Goal: Transaction & Acquisition: Book appointment/travel/reservation

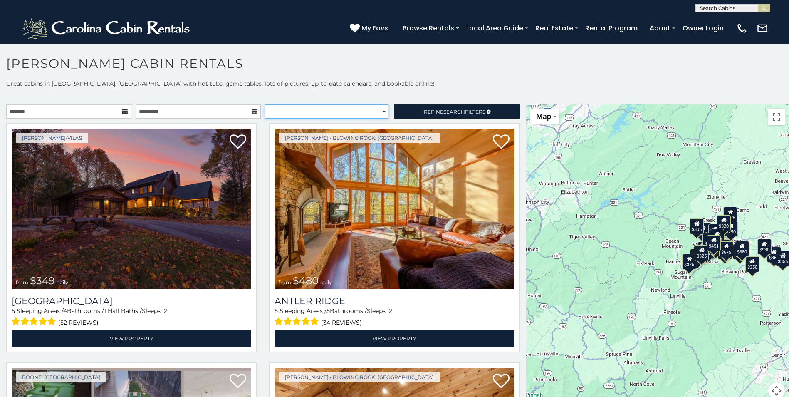
click at [293, 112] on select "**********" at bounding box center [327, 111] width 124 height 14
click at [136, 81] on p "Great cabins in Boone, NC with hot tubs, game tables, lots of pictures, up-to-d…" at bounding box center [394, 83] width 789 height 8
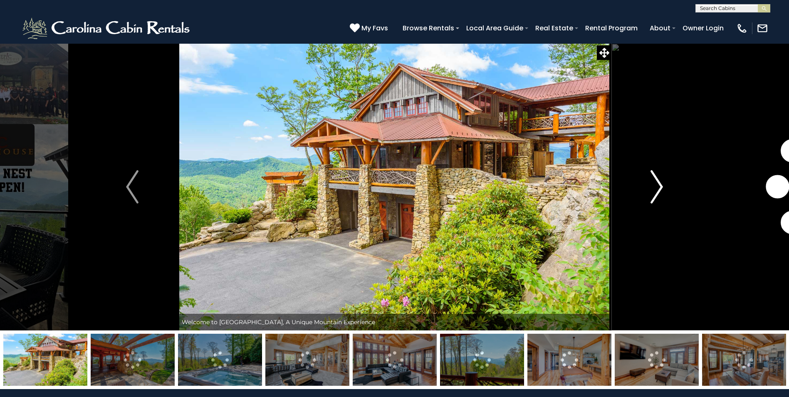
click at [653, 179] on img "Next" at bounding box center [657, 186] width 12 height 33
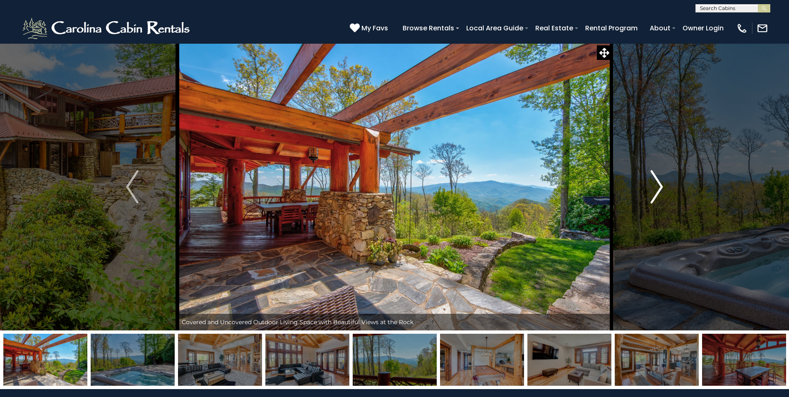
click at [653, 179] on img "Next" at bounding box center [657, 186] width 12 height 33
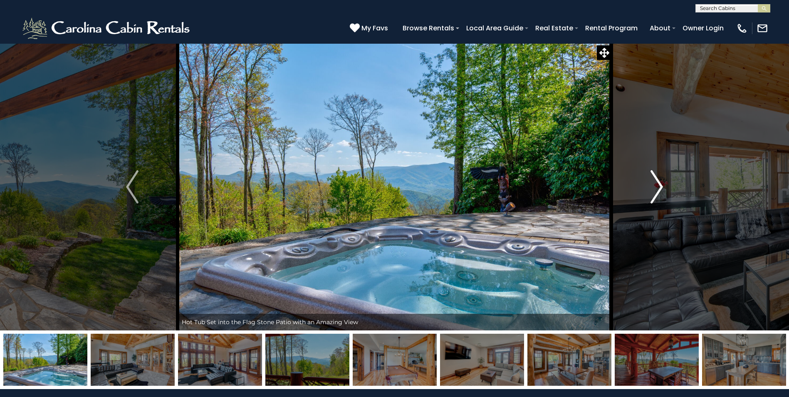
click at [653, 179] on img "Next" at bounding box center [657, 186] width 12 height 33
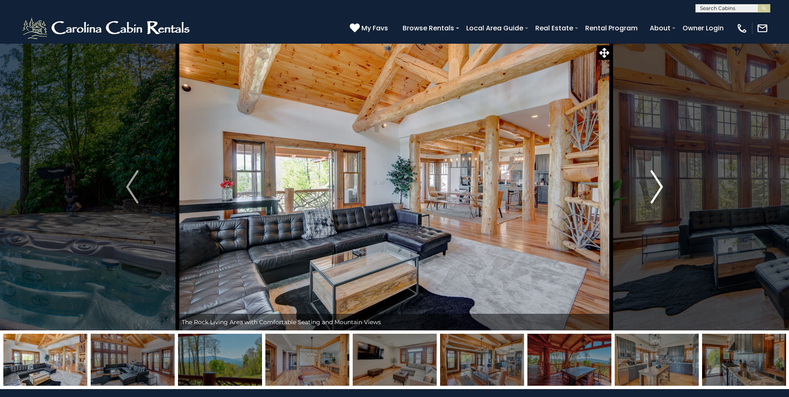
click at [653, 179] on img "Next" at bounding box center [657, 186] width 12 height 33
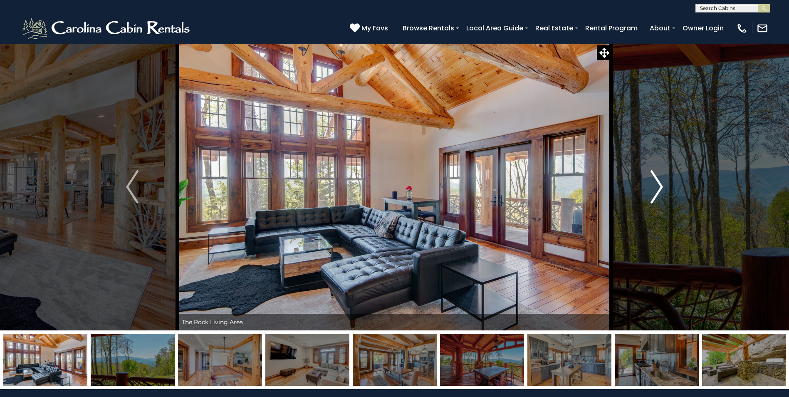
click at [653, 179] on img "Next" at bounding box center [657, 186] width 12 height 33
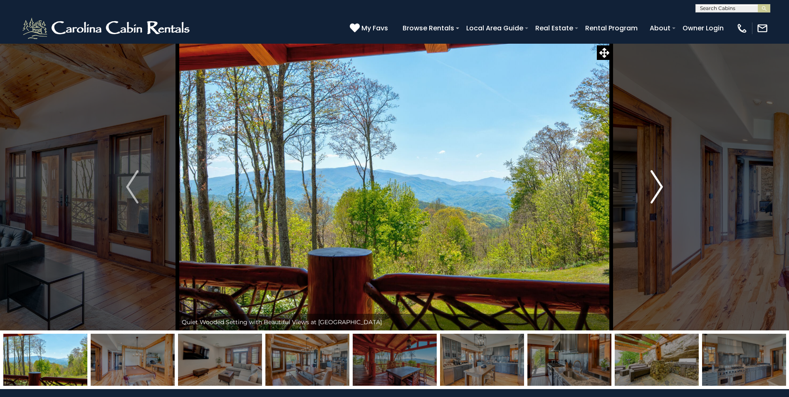
click at [653, 179] on img "Next" at bounding box center [657, 186] width 12 height 33
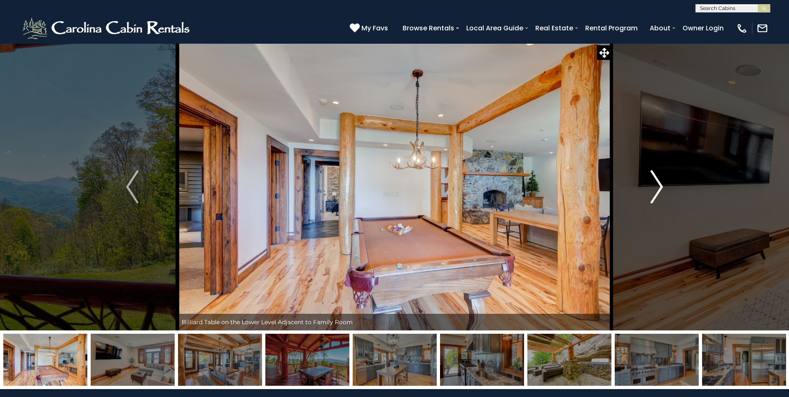
click at [653, 179] on img "Next" at bounding box center [657, 186] width 12 height 33
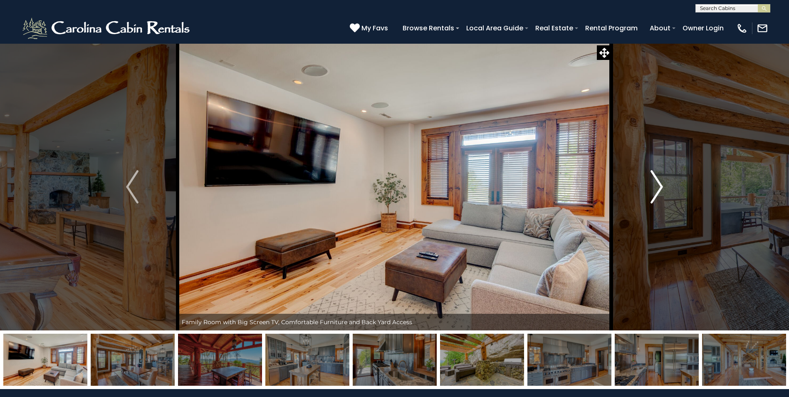
click at [653, 179] on img "Next" at bounding box center [657, 186] width 12 height 33
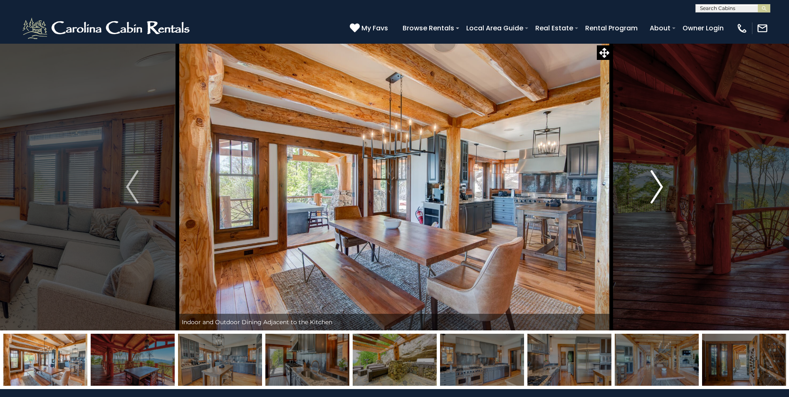
click at [653, 179] on img "Next" at bounding box center [657, 186] width 12 height 33
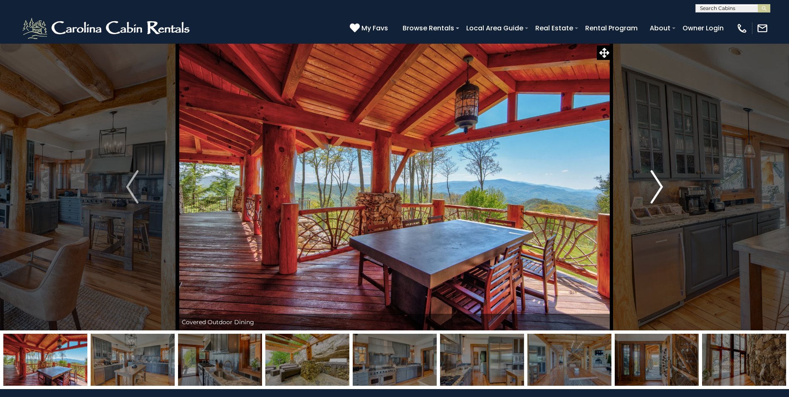
click at [653, 179] on img "Next" at bounding box center [657, 186] width 12 height 33
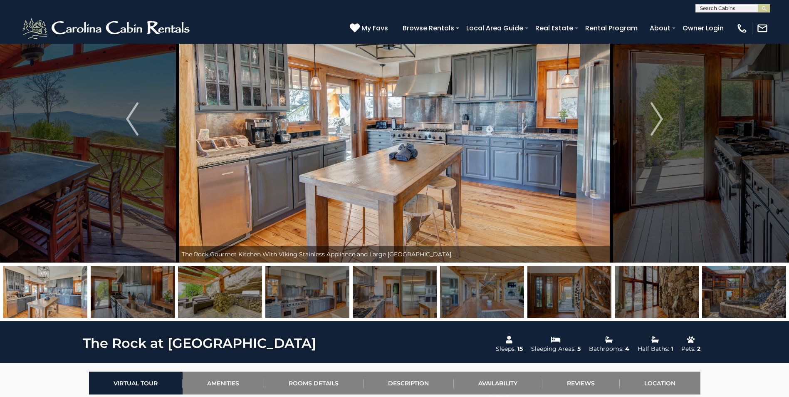
scroll to position [42, 0]
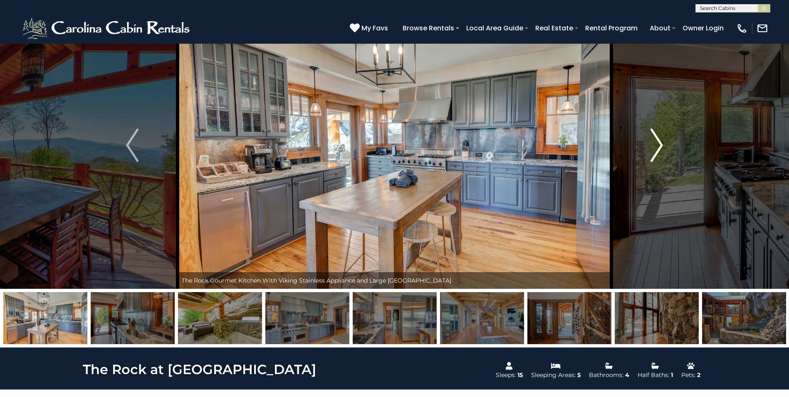
click at [660, 142] on img "Next" at bounding box center [657, 145] width 12 height 33
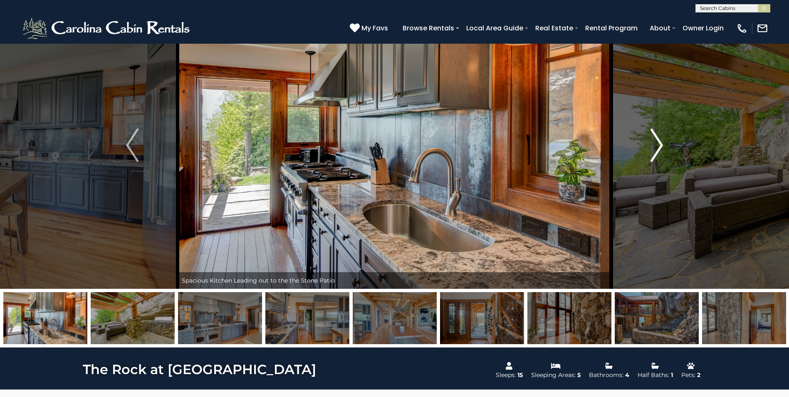
click at [660, 142] on img "Next" at bounding box center [657, 145] width 12 height 33
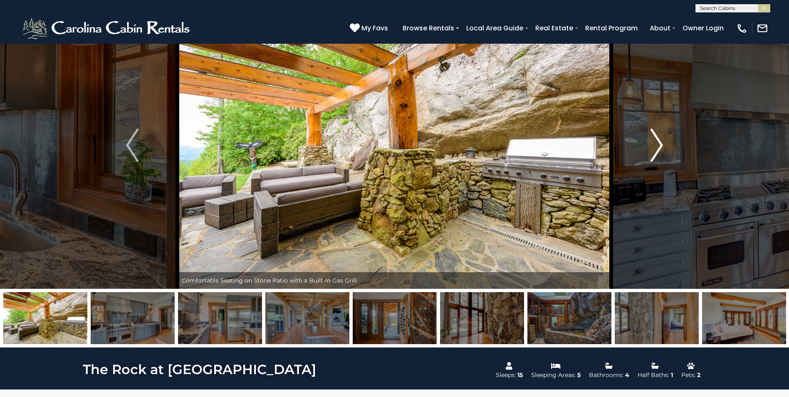
click at [660, 142] on img "Next" at bounding box center [657, 145] width 12 height 33
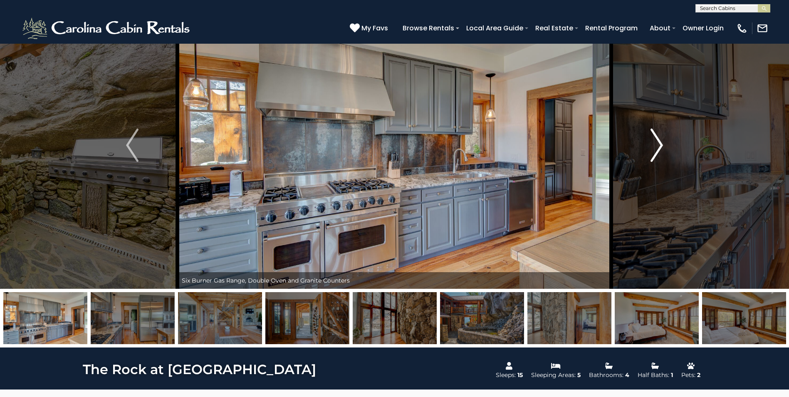
click at [660, 142] on img "Next" at bounding box center [657, 145] width 12 height 33
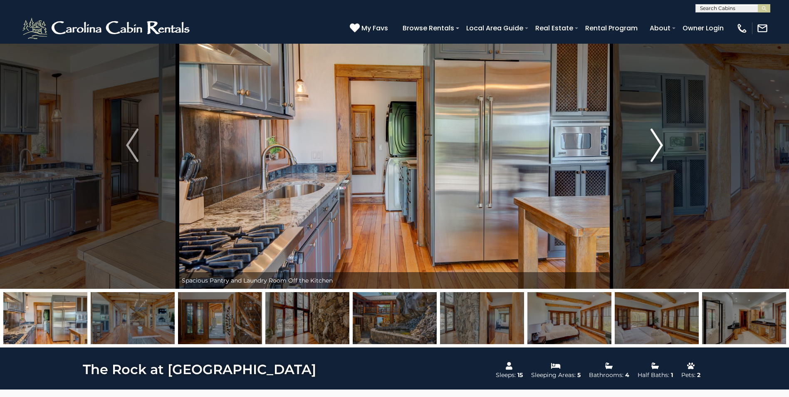
click at [660, 142] on img "Next" at bounding box center [657, 145] width 12 height 33
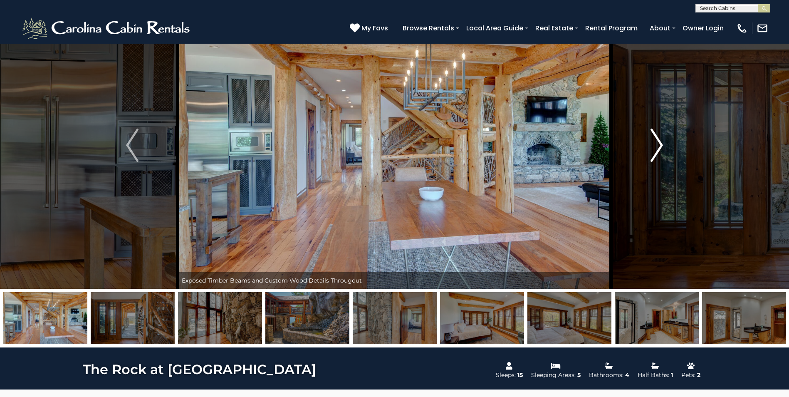
click at [660, 142] on img "Next" at bounding box center [657, 145] width 12 height 33
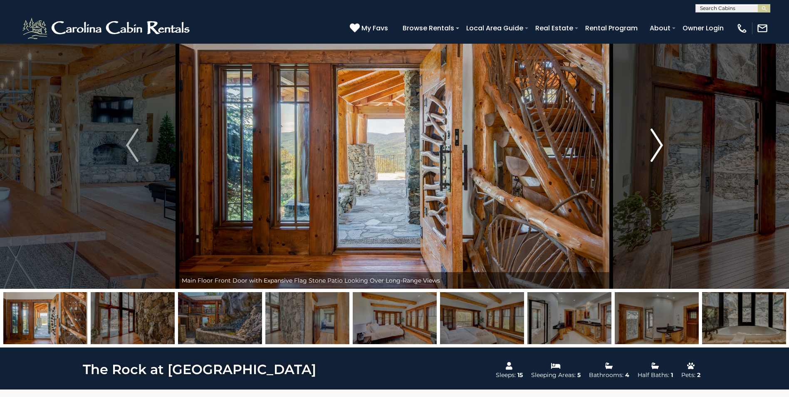
click at [660, 142] on img "Next" at bounding box center [657, 145] width 12 height 33
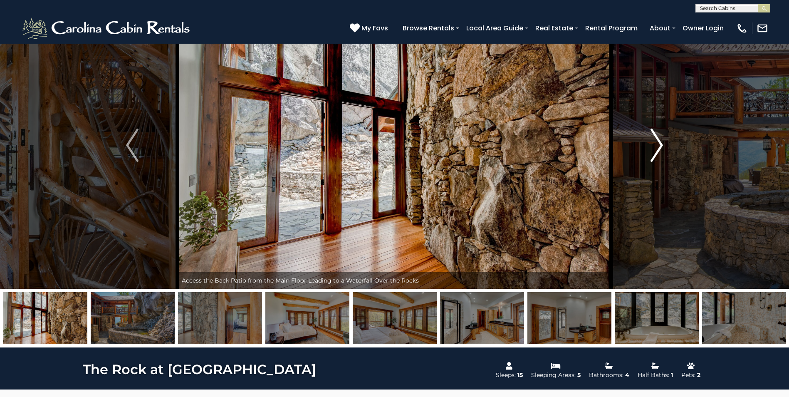
click at [660, 142] on img "Next" at bounding box center [657, 145] width 12 height 33
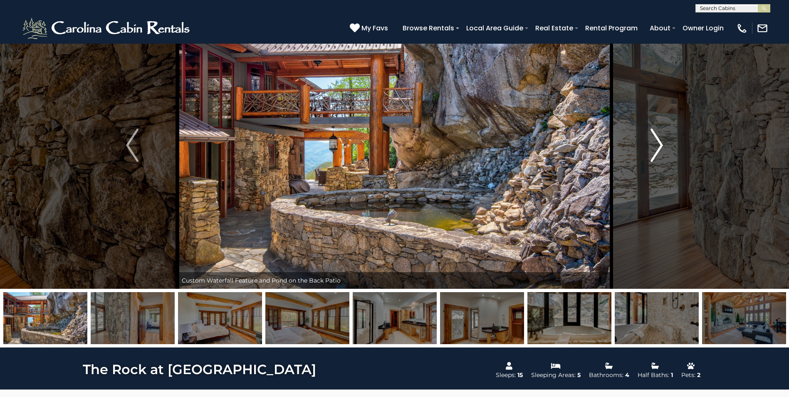
click at [660, 142] on img "Next" at bounding box center [657, 145] width 12 height 33
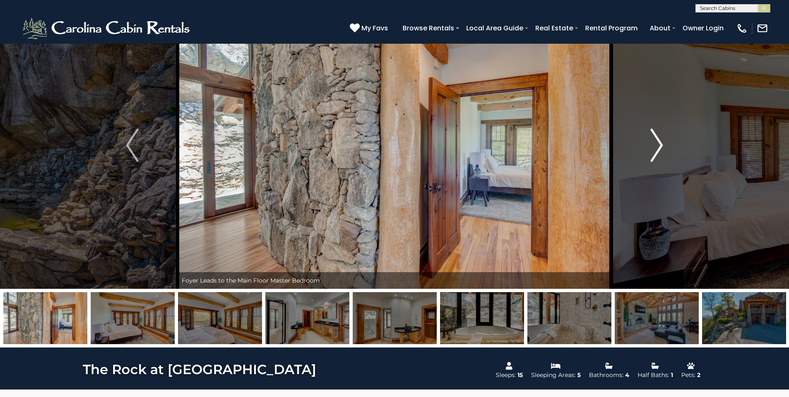
click at [660, 142] on img "Next" at bounding box center [657, 145] width 12 height 33
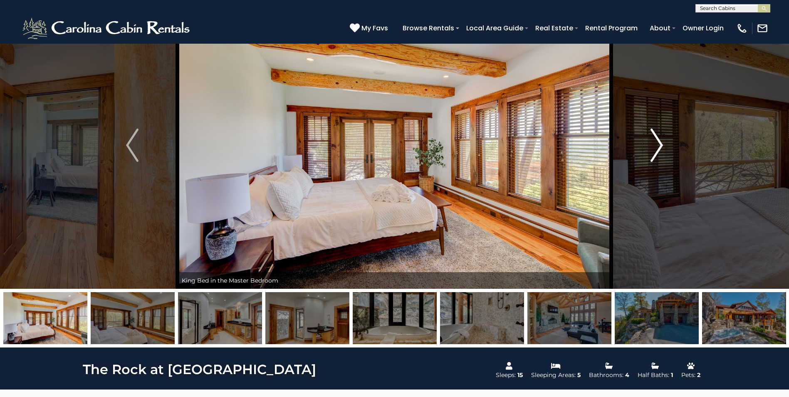
click at [660, 142] on img "Next" at bounding box center [657, 145] width 12 height 33
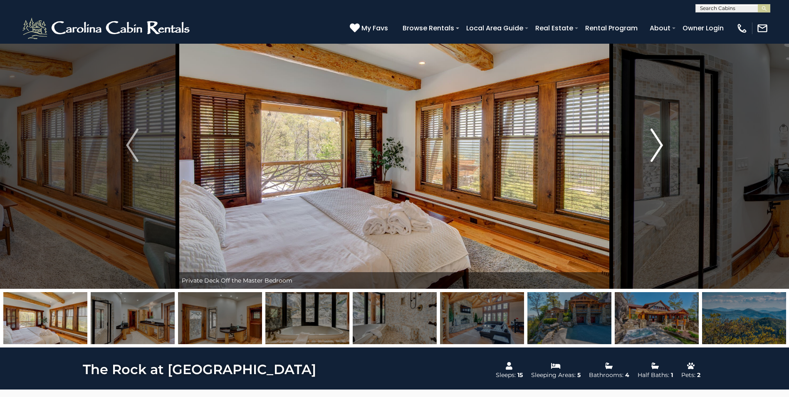
click at [660, 142] on img "Next" at bounding box center [657, 145] width 12 height 33
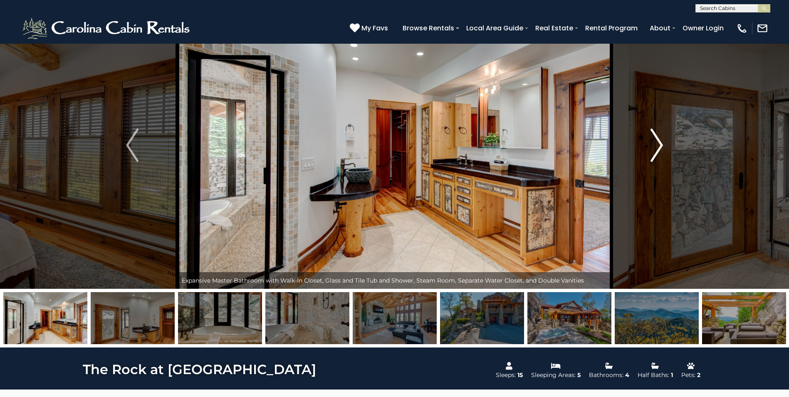
click at [660, 142] on img "Next" at bounding box center [657, 145] width 12 height 33
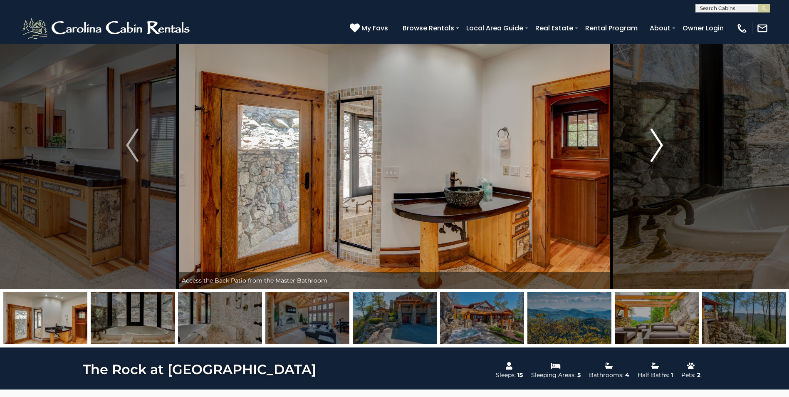
click at [660, 142] on img "Next" at bounding box center [657, 145] width 12 height 33
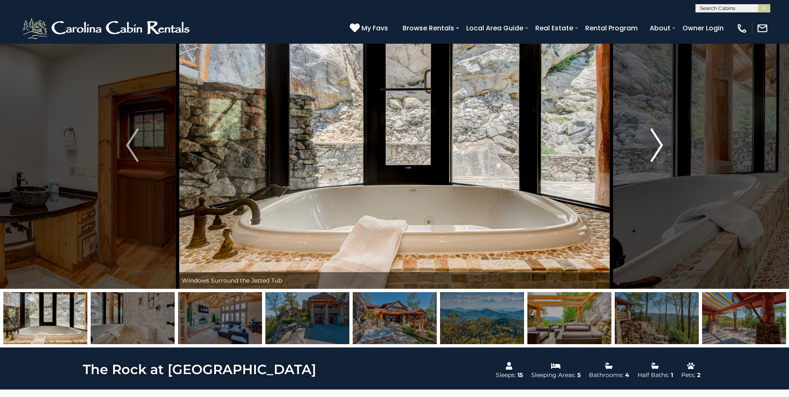
click at [660, 142] on img "Next" at bounding box center [657, 145] width 12 height 33
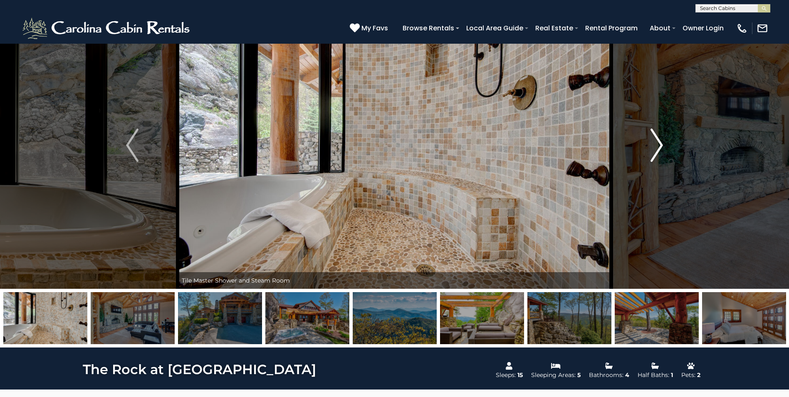
click at [660, 142] on img "Next" at bounding box center [657, 145] width 12 height 33
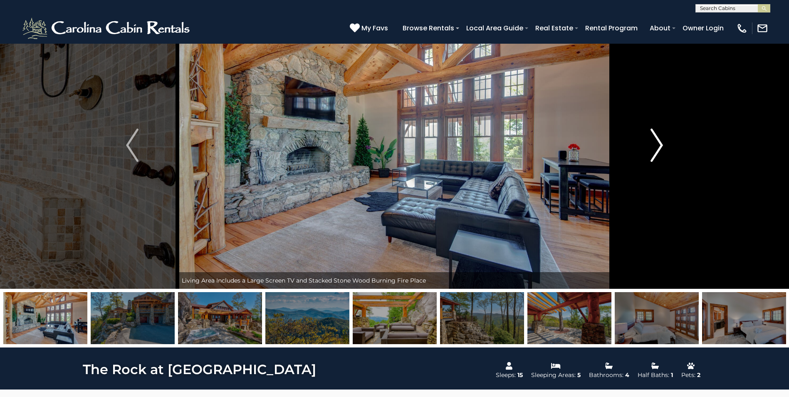
click at [660, 142] on img "Next" at bounding box center [657, 145] width 12 height 33
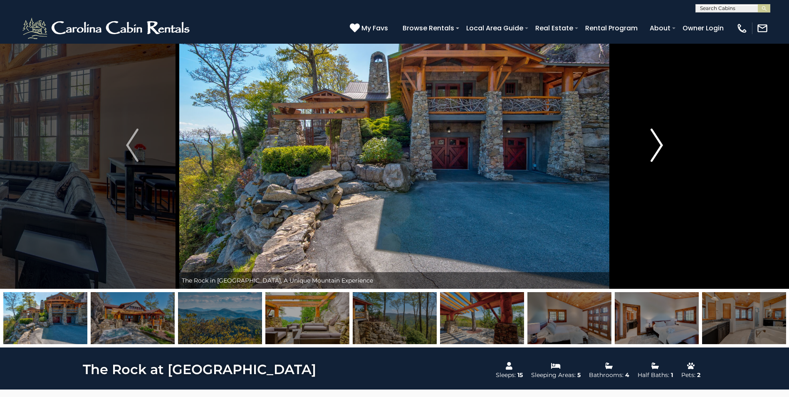
click at [660, 142] on img "Next" at bounding box center [657, 145] width 12 height 33
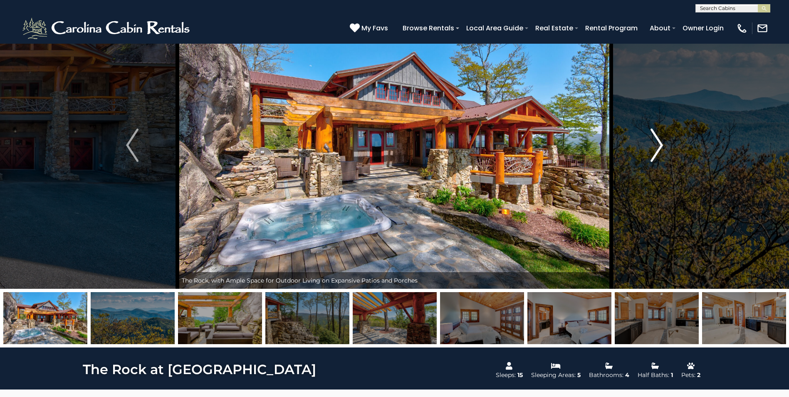
click at [655, 144] on img "Next" at bounding box center [657, 145] width 12 height 33
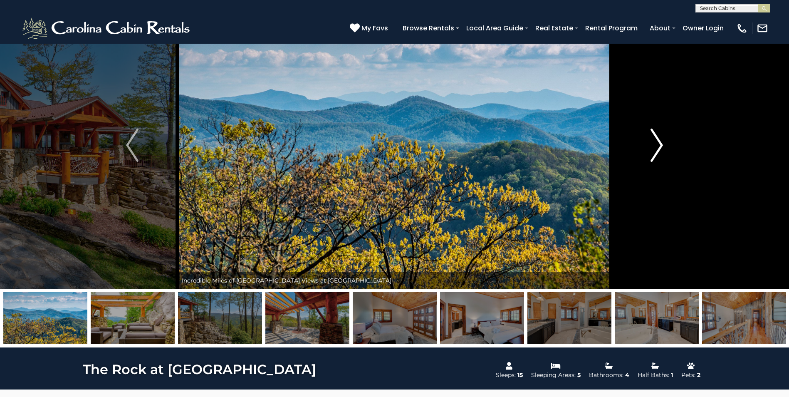
click at [655, 144] on img "Next" at bounding box center [657, 145] width 12 height 33
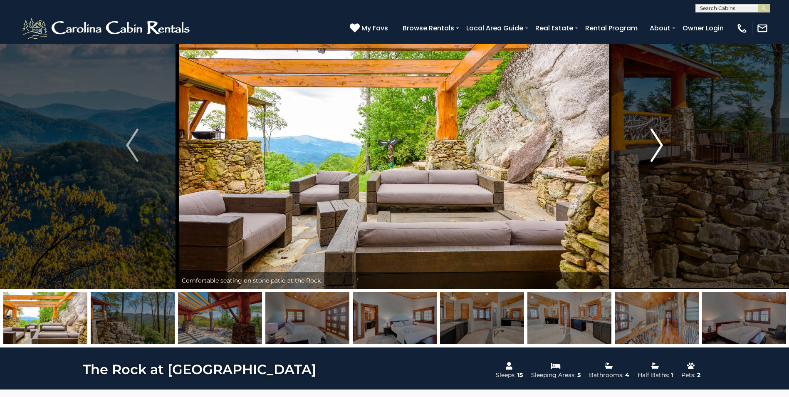
click at [655, 144] on img "Next" at bounding box center [657, 145] width 12 height 33
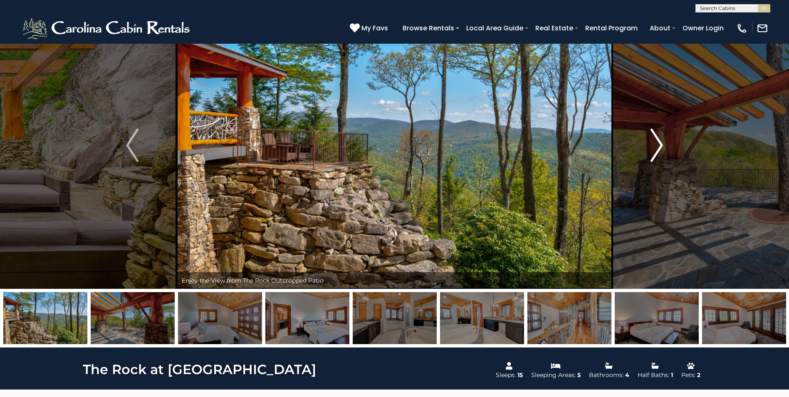
click at [655, 144] on img "Next" at bounding box center [657, 145] width 12 height 33
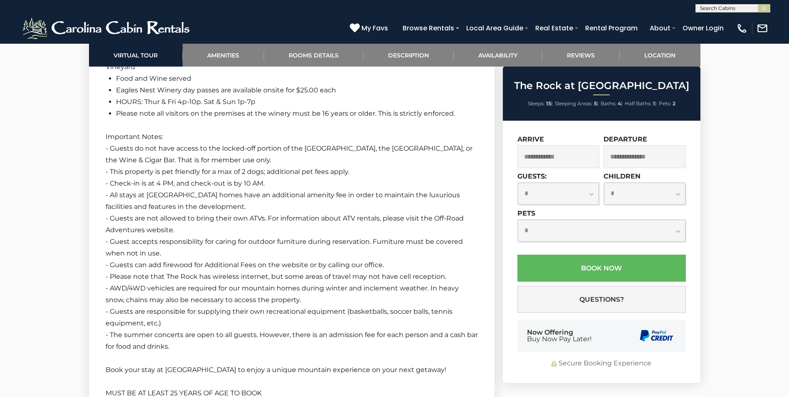
scroll to position [1872, 0]
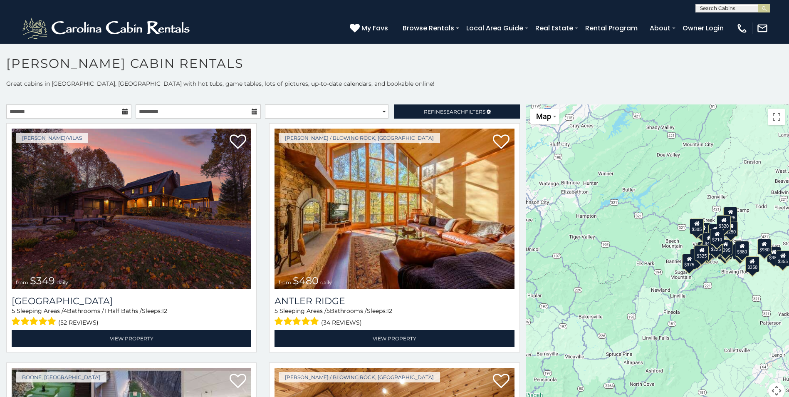
click at [708, 9] on input "text" at bounding box center [732, 10] width 73 height 8
type input "**********"
click at [714, 28] on li "On The Rocks Straight Up" at bounding box center [733, 23] width 74 height 15
click at [770, 8] on button "submit" at bounding box center [764, 8] width 12 height 8
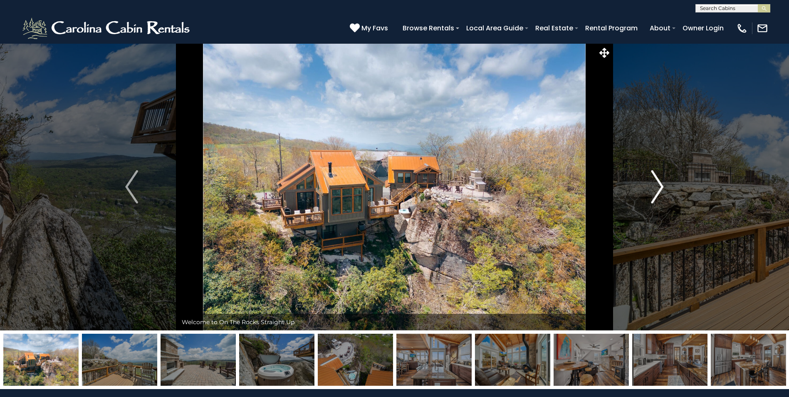
click at [656, 186] on img "Next" at bounding box center [657, 186] width 12 height 33
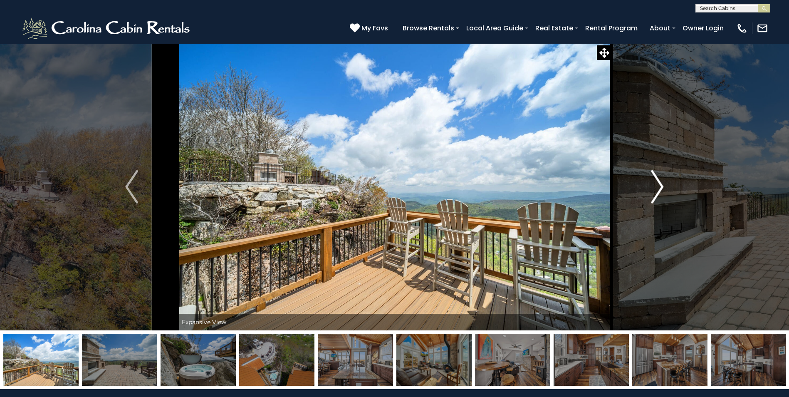
click at [656, 186] on img "Next" at bounding box center [657, 186] width 12 height 33
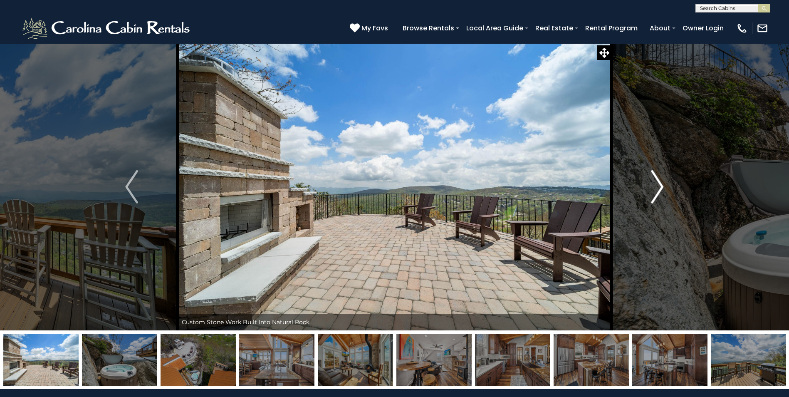
click at [656, 186] on img "Next" at bounding box center [657, 186] width 12 height 33
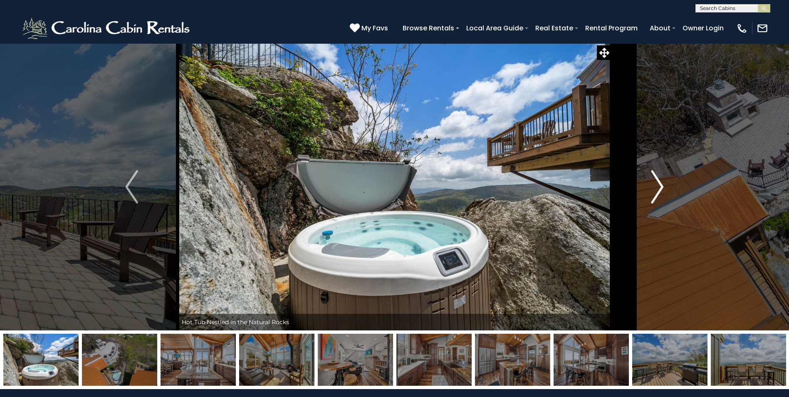
click at [656, 186] on img "Next" at bounding box center [657, 186] width 12 height 33
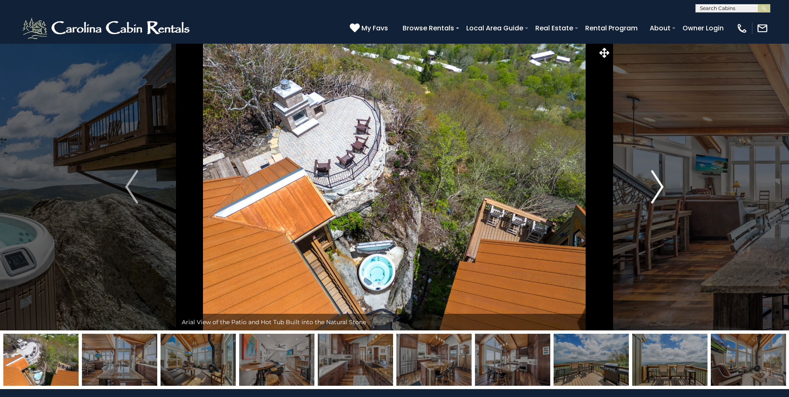
click at [656, 186] on img "Next" at bounding box center [657, 186] width 12 height 33
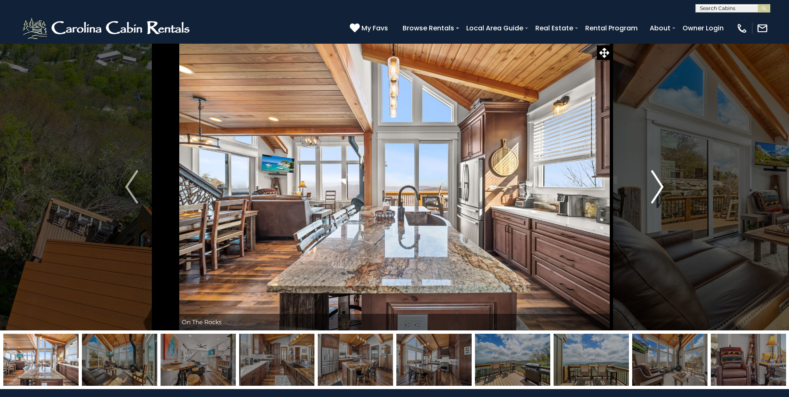
click at [656, 186] on img "Next" at bounding box center [657, 186] width 12 height 33
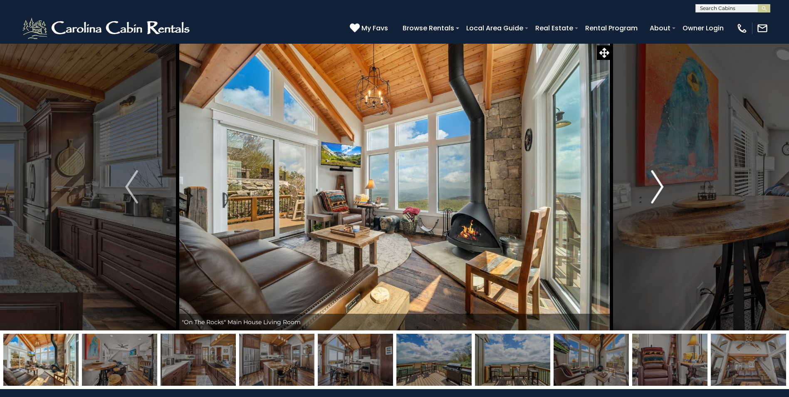
click at [662, 187] on img "Next" at bounding box center [657, 186] width 12 height 33
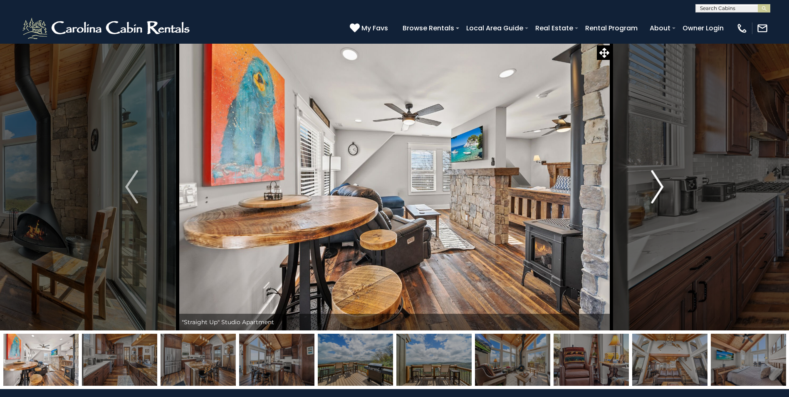
click at [662, 187] on img "Next" at bounding box center [657, 186] width 12 height 33
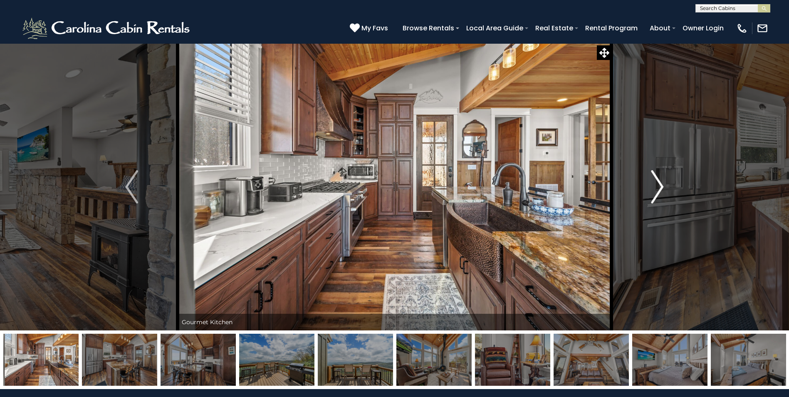
click at [662, 187] on img "Next" at bounding box center [657, 186] width 12 height 33
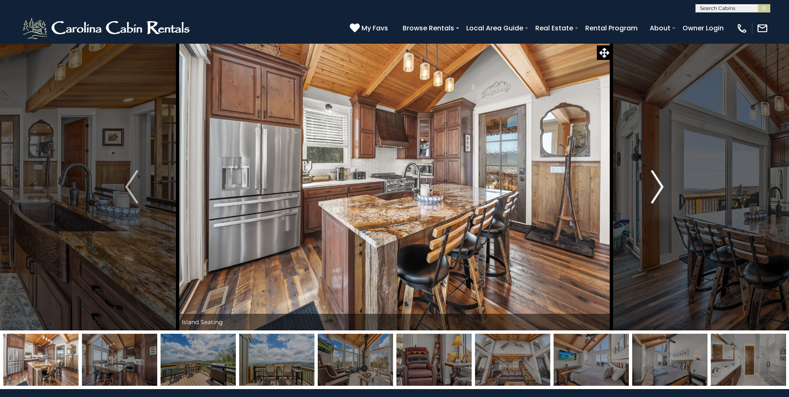
click at [662, 187] on img "Next" at bounding box center [657, 186] width 12 height 33
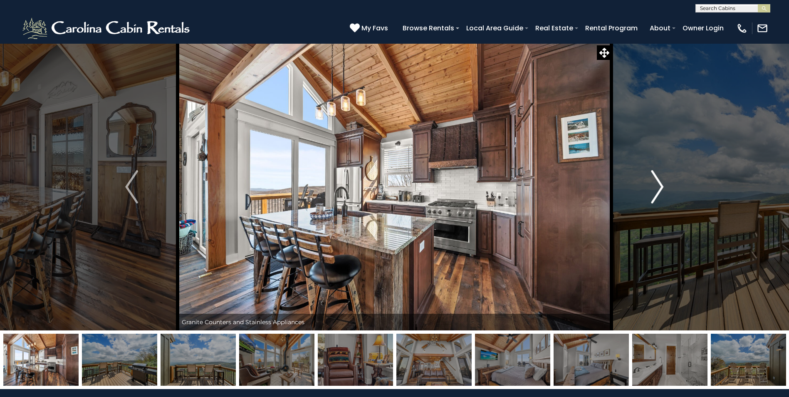
click at [662, 187] on img "Next" at bounding box center [657, 186] width 12 height 33
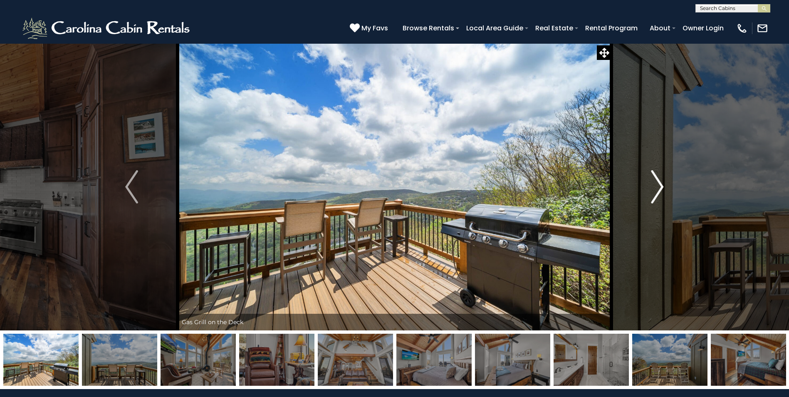
click at [662, 187] on img "Next" at bounding box center [657, 186] width 12 height 33
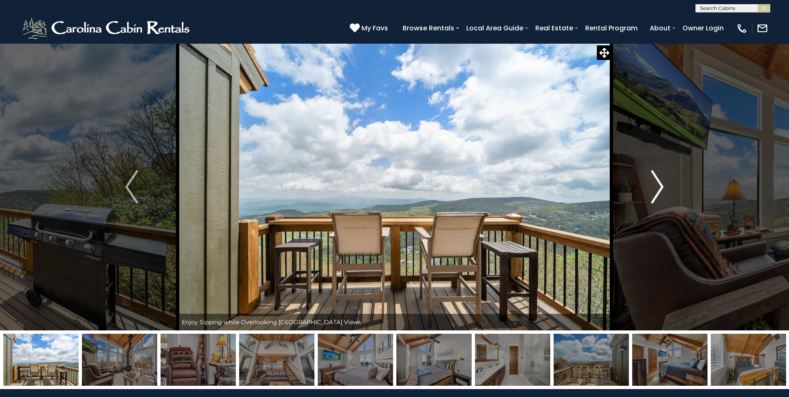
click at [662, 187] on img "Next" at bounding box center [657, 186] width 12 height 33
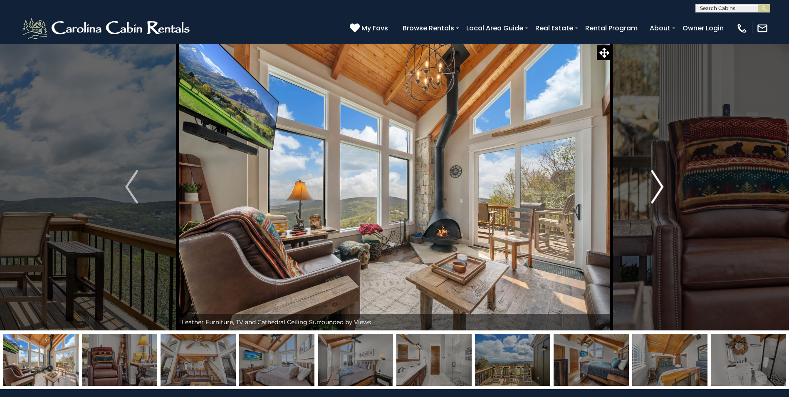
click at [662, 187] on img "Next" at bounding box center [657, 186] width 12 height 33
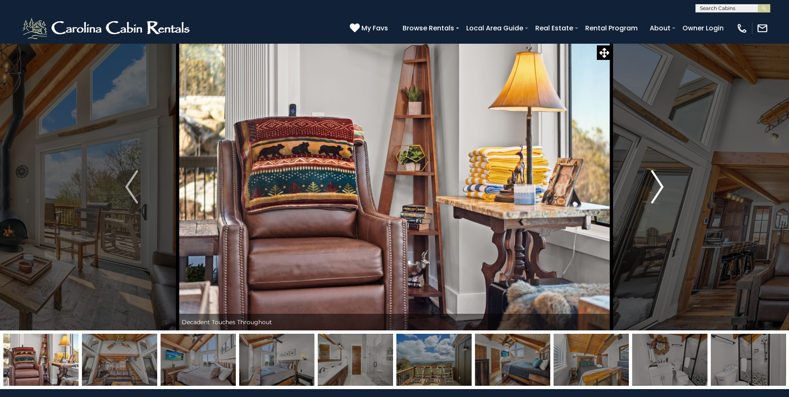
click at [662, 187] on img "Next" at bounding box center [657, 186] width 12 height 33
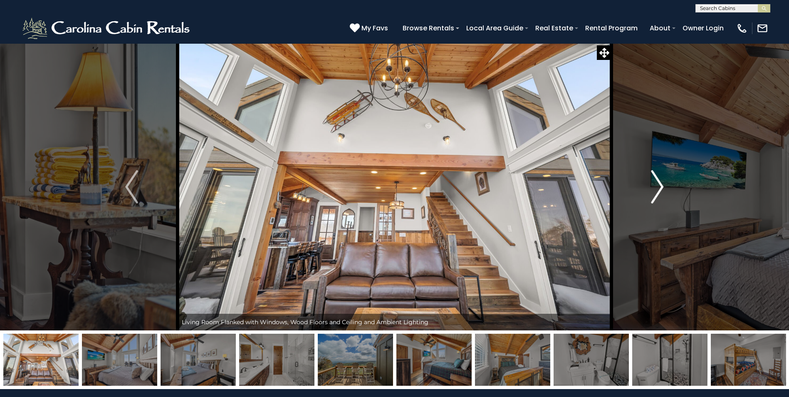
click at [662, 187] on img "Next" at bounding box center [657, 186] width 12 height 33
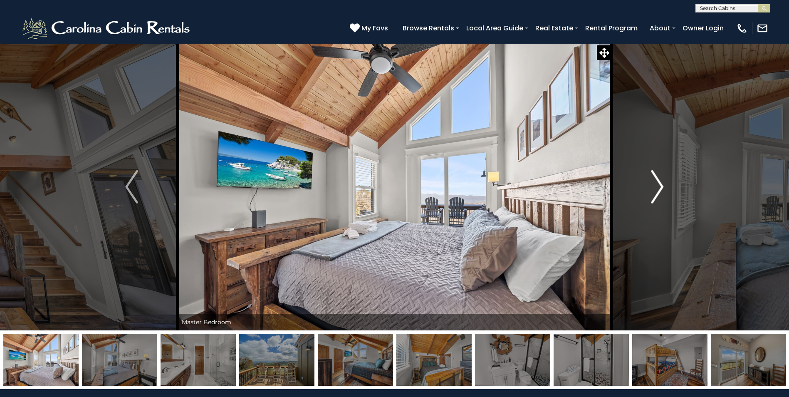
click at [662, 187] on img "Next" at bounding box center [657, 186] width 12 height 33
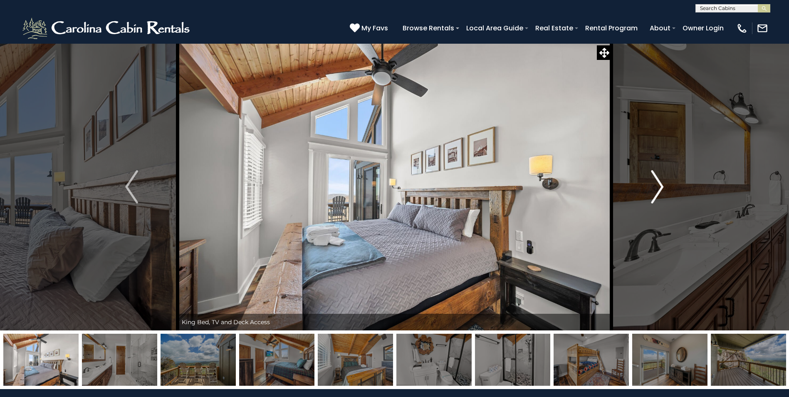
click at [662, 187] on img "Next" at bounding box center [657, 186] width 12 height 33
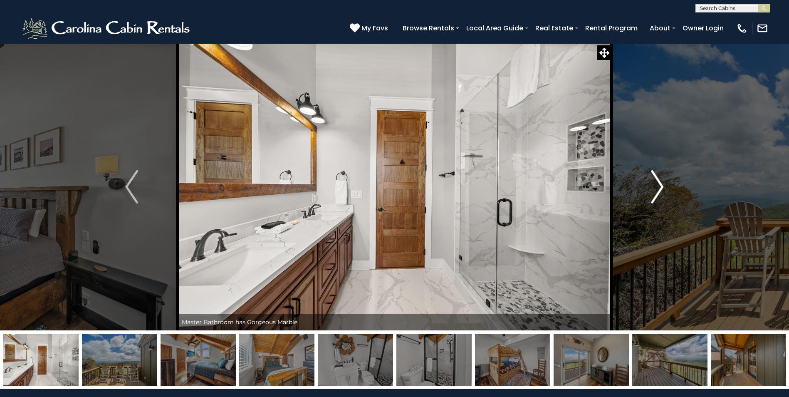
click at [653, 186] on img "Next" at bounding box center [657, 186] width 12 height 33
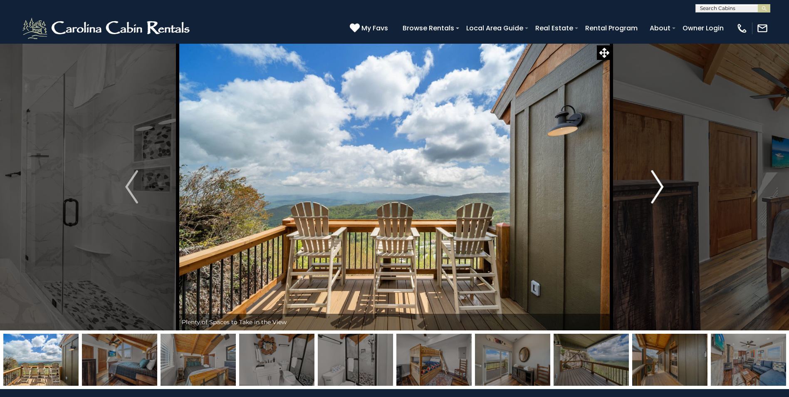
click at [656, 186] on img "Next" at bounding box center [657, 186] width 12 height 33
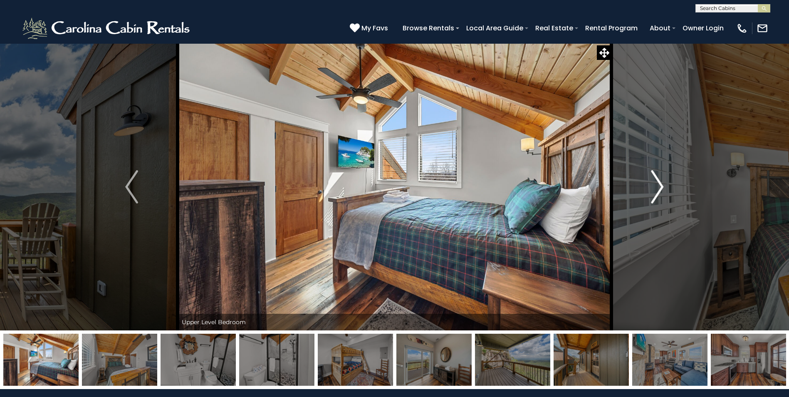
click at [656, 186] on img "Next" at bounding box center [657, 186] width 12 height 33
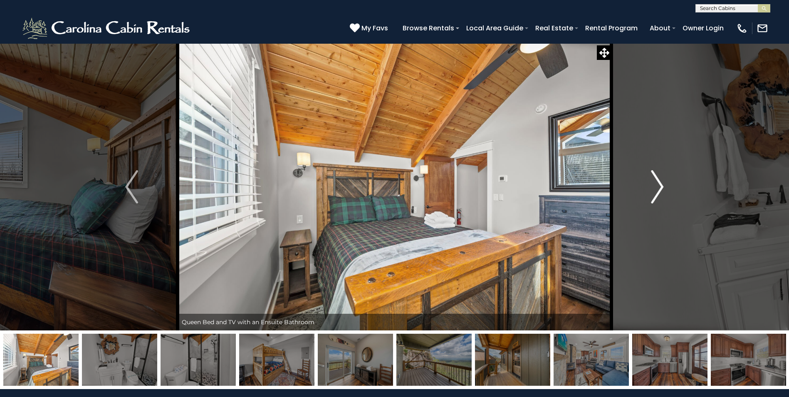
click at [656, 186] on img "Next" at bounding box center [657, 186] width 12 height 33
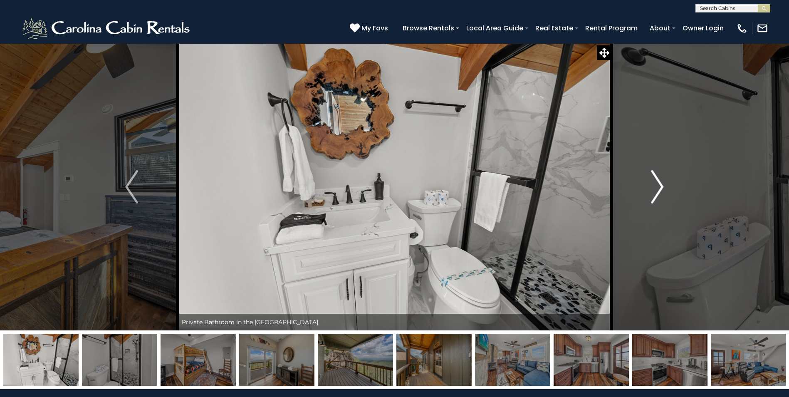
click at [656, 186] on img "Next" at bounding box center [657, 186] width 12 height 33
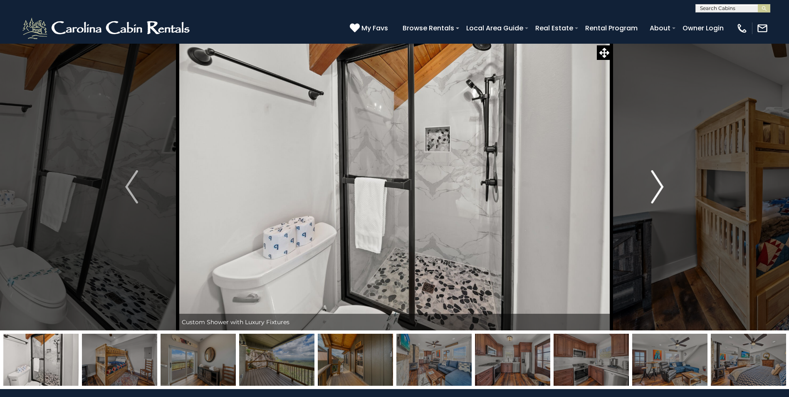
click at [656, 186] on img "Next" at bounding box center [657, 186] width 12 height 33
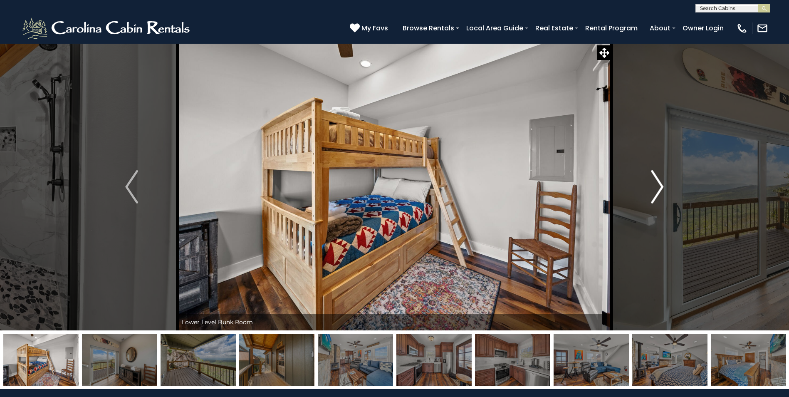
click at [656, 186] on img "Next" at bounding box center [657, 186] width 12 height 33
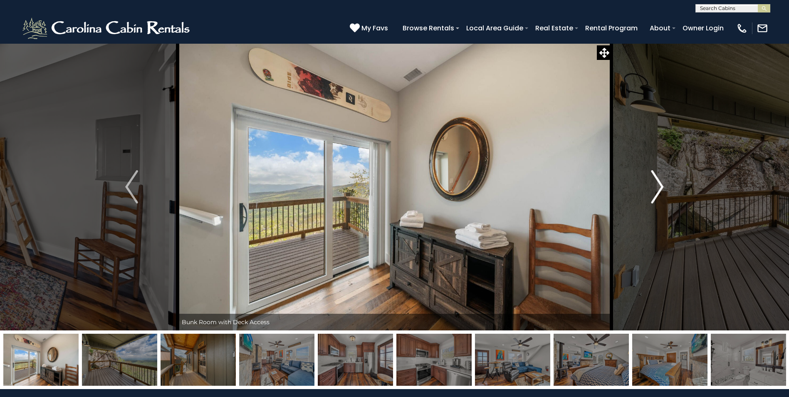
click at [656, 186] on img "Next" at bounding box center [657, 186] width 12 height 33
